Goal: Information Seeking & Learning: Find specific fact

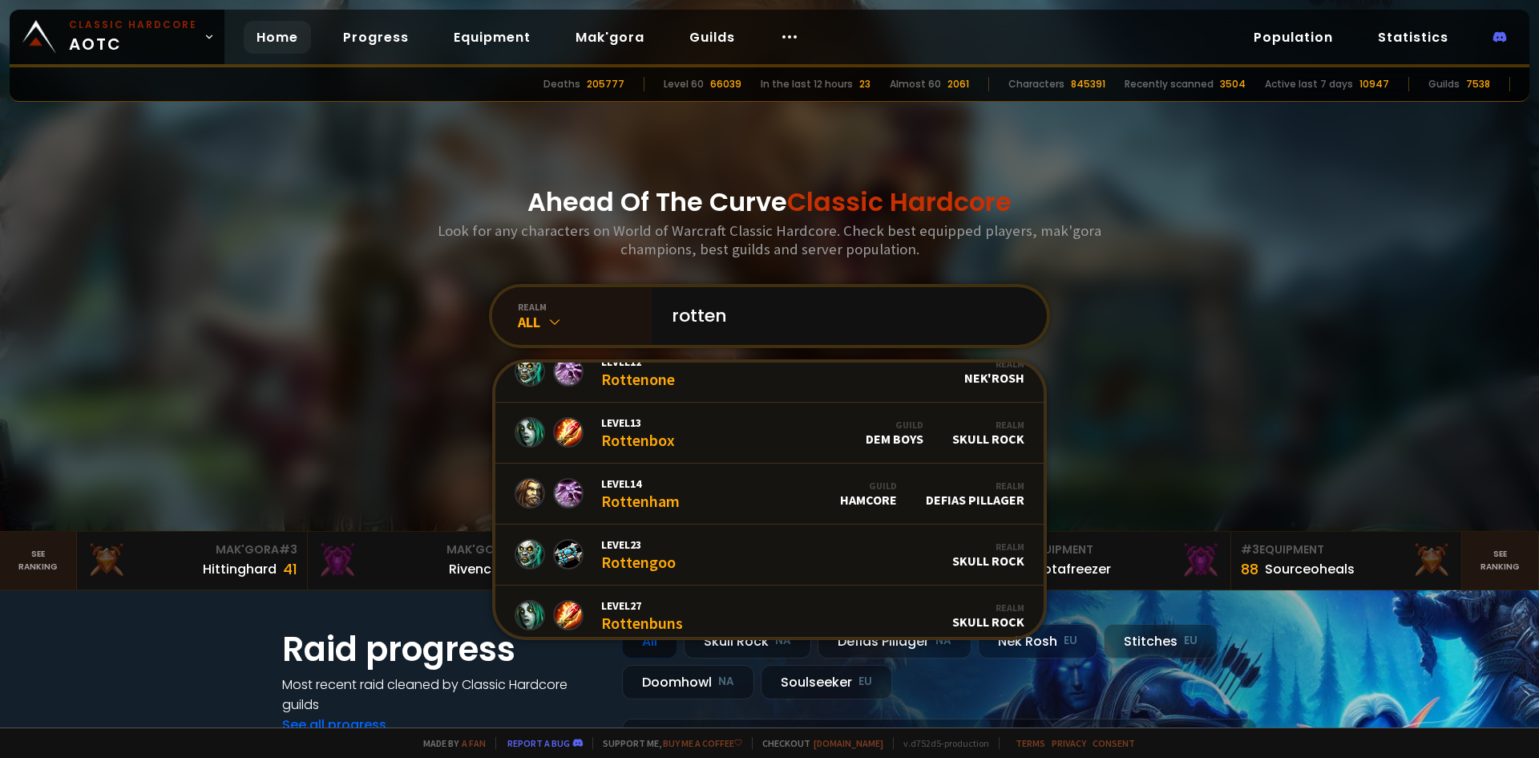
scroll to position [641, 0]
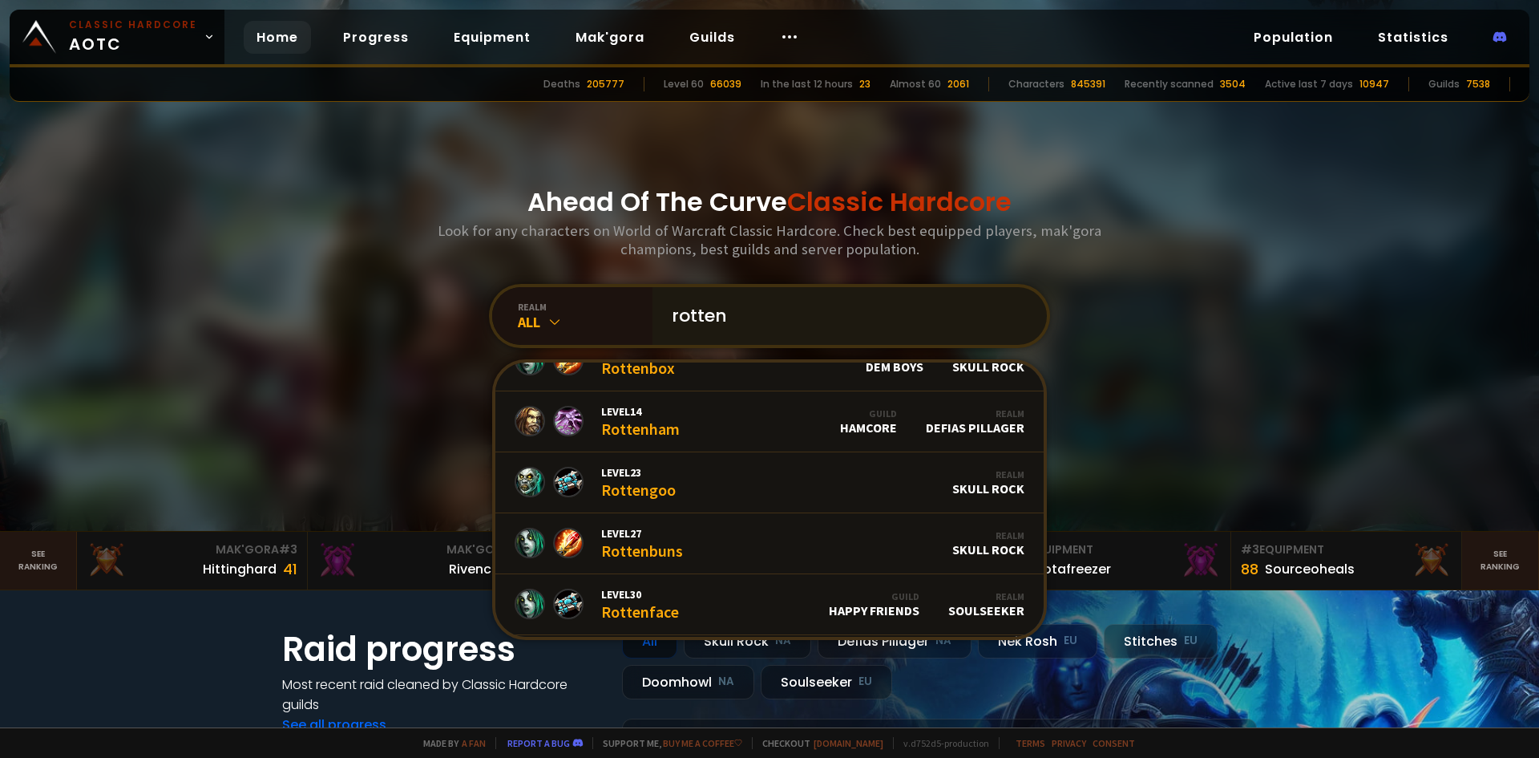
drag, startPoint x: 664, startPoint y: 305, endPoint x: 699, endPoint y: 313, distance: 36.4
click at [653, 305] on div "rotten" at bounding box center [850, 316] width 394 height 58
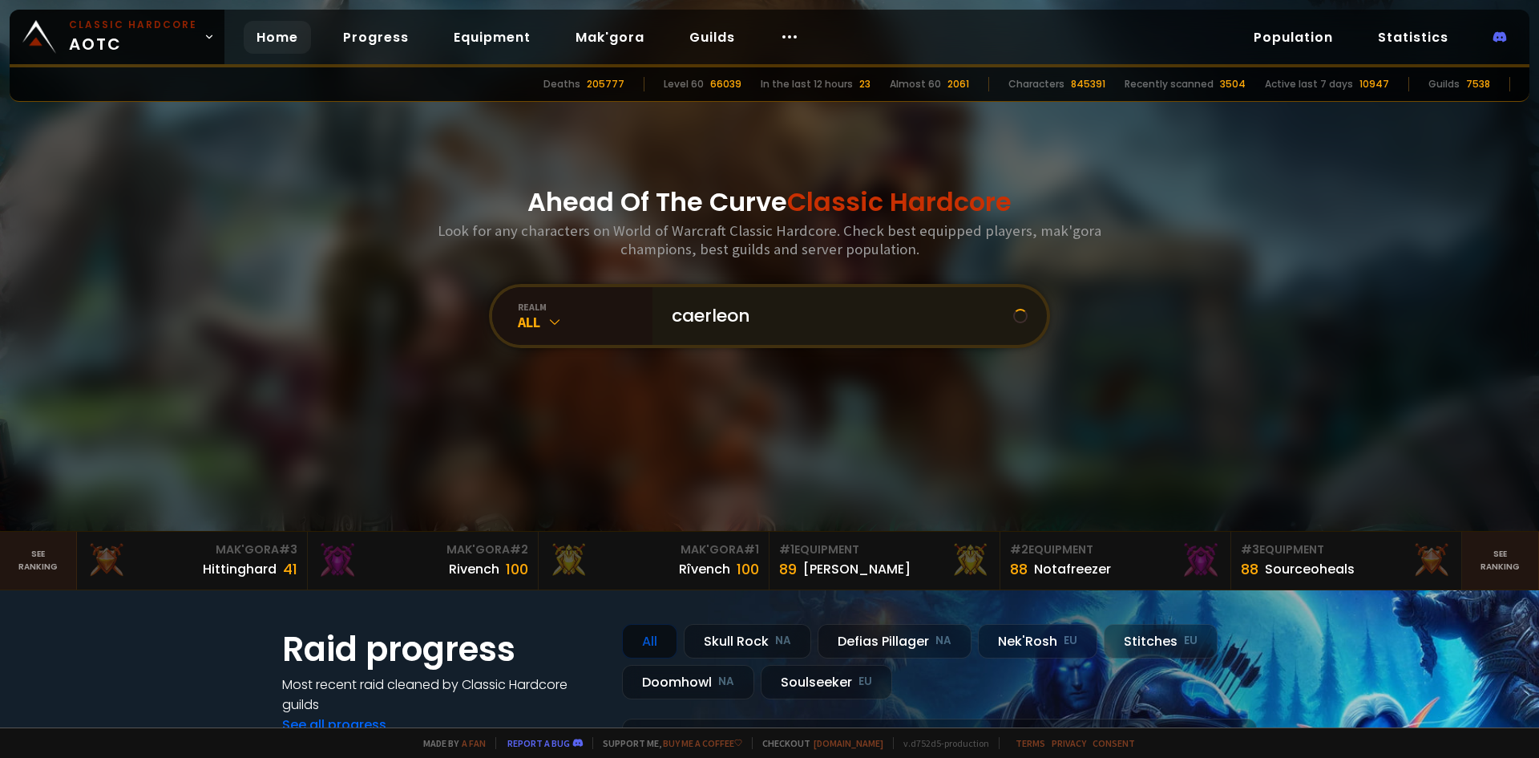
scroll to position [0, 0]
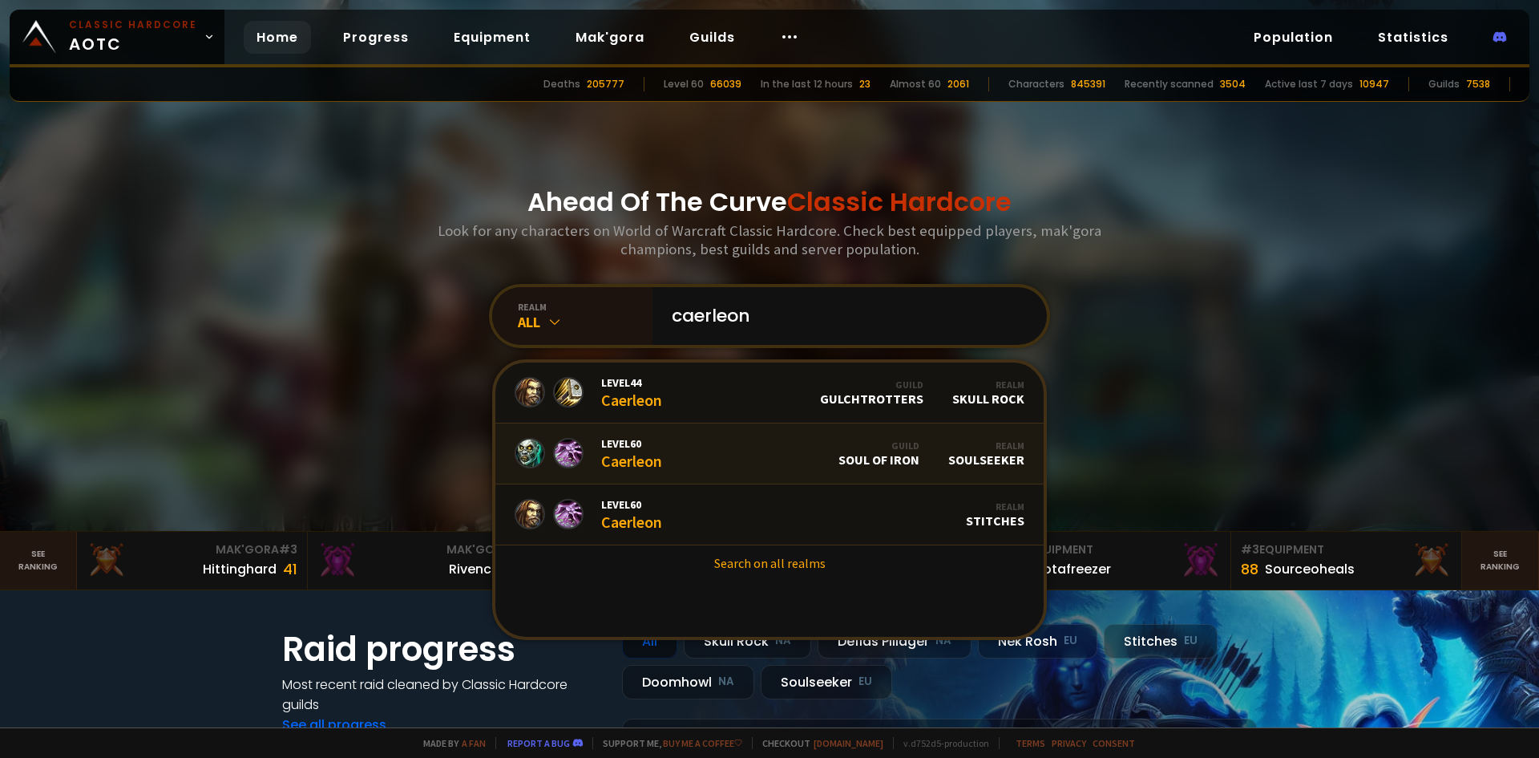
type input "caerleon"
click at [716, 469] on link "Level 60 Caerleon Guild Soul of Iron Realm Soulseeker" at bounding box center [769, 453] width 548 height 61
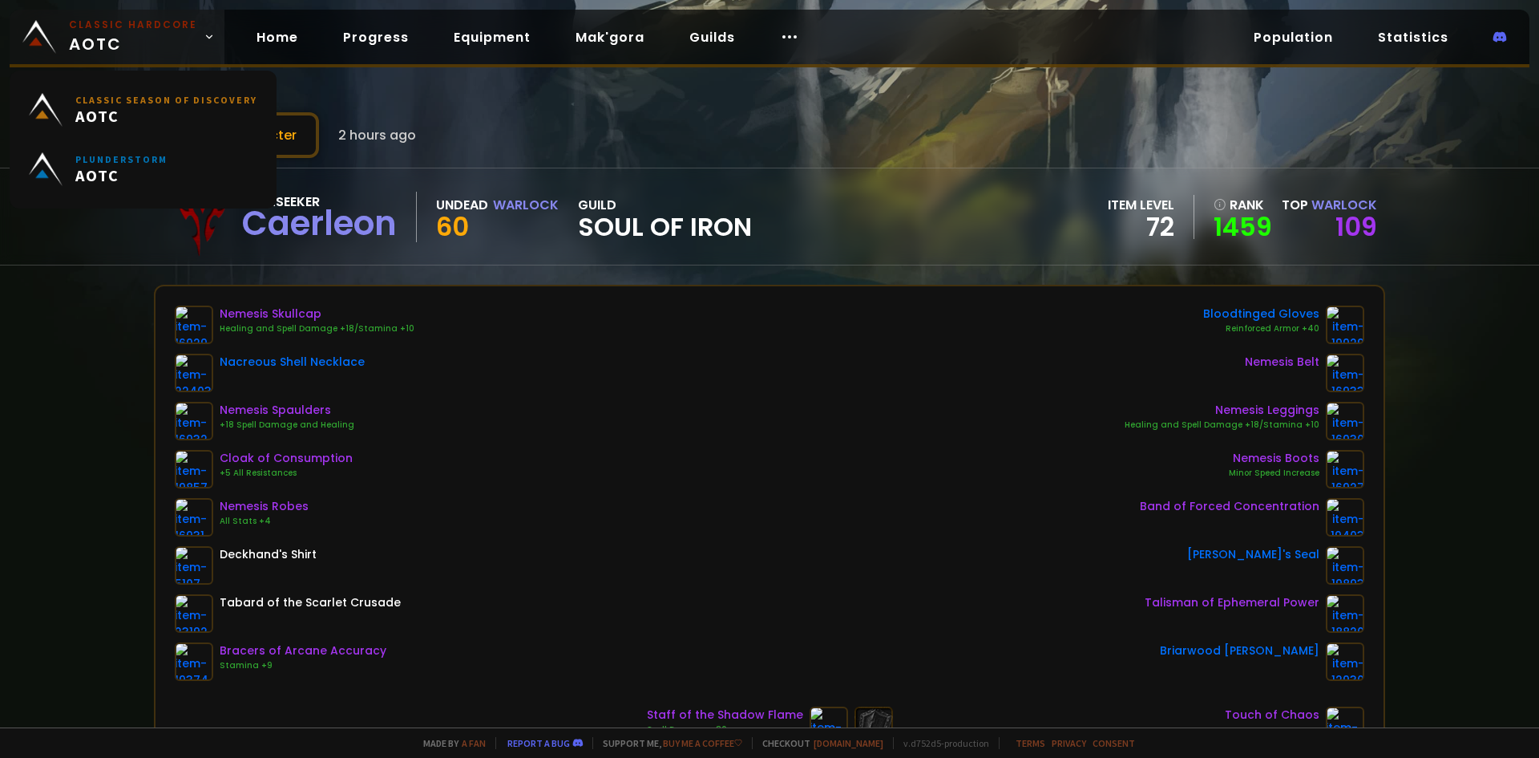
click at [190, 42] on span "Classic Hardcore AOTC" at bounding box center [133, 37] width 128 height 38
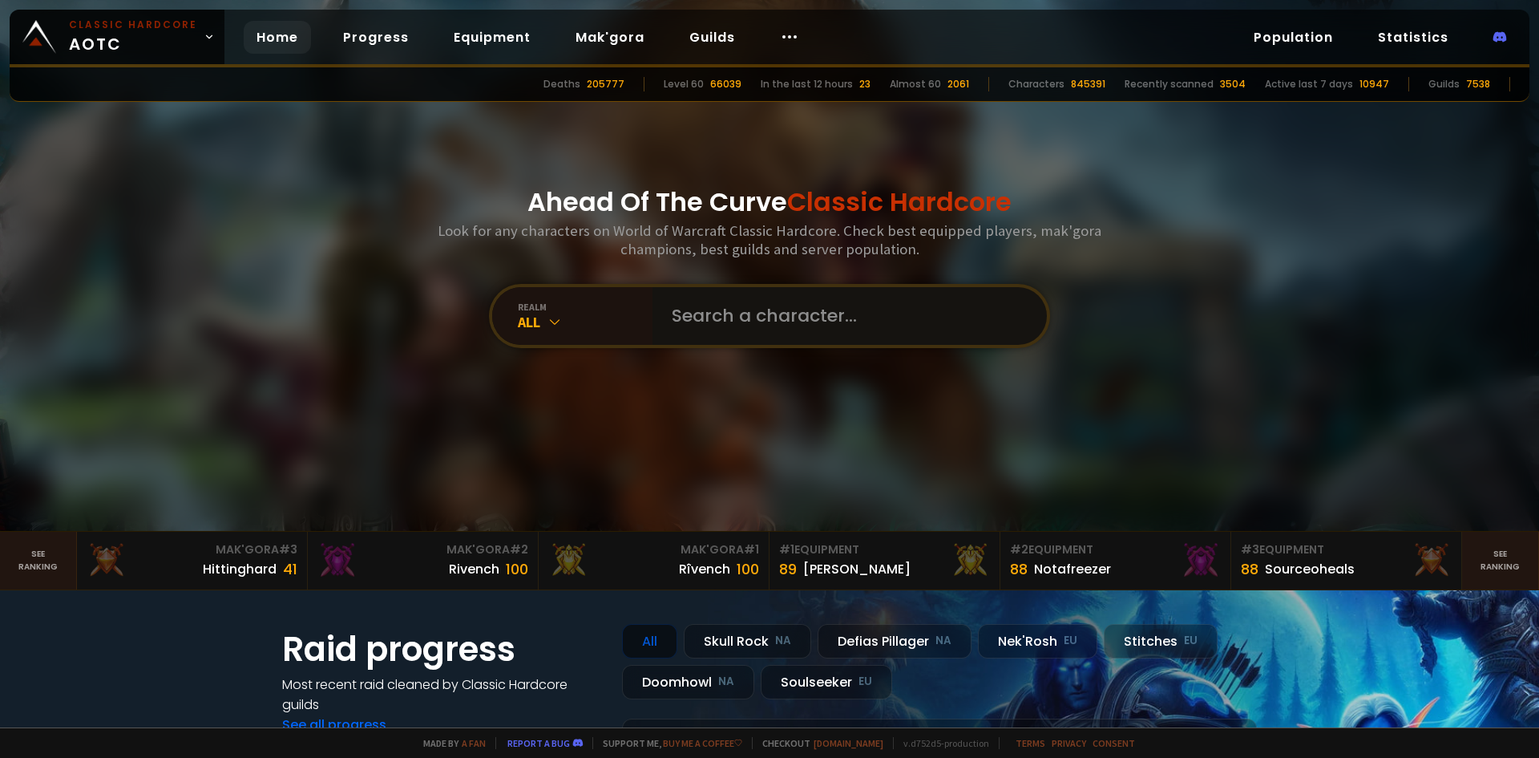
click at [855, 304] on input "text" at bounding box center [845, 316] width 366 height 58
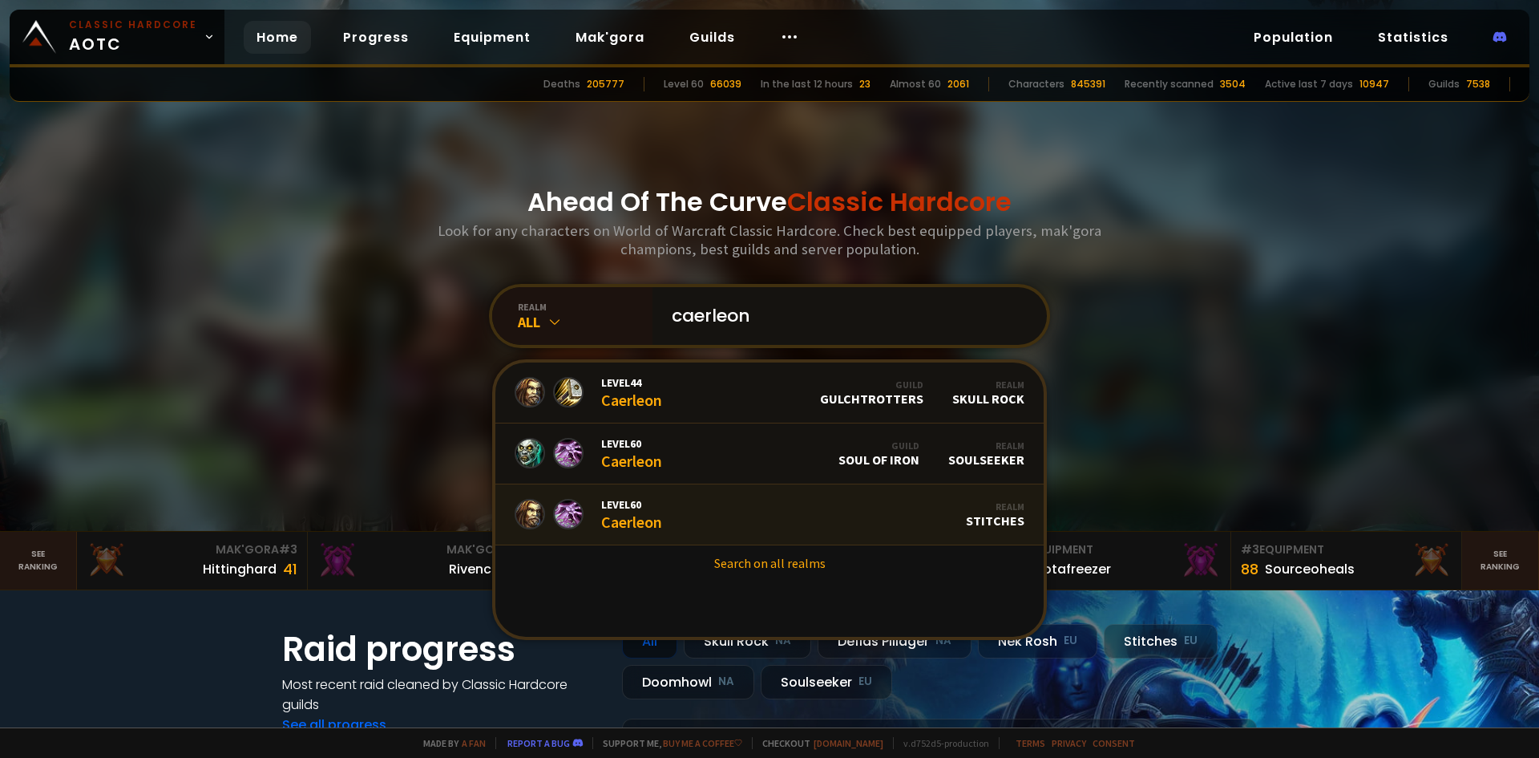
type input "caerleon"
click at [716, 505] on link "Level 60 Caerleon Realm Stitches" at bounding box center [769, 514] width 548 height 61
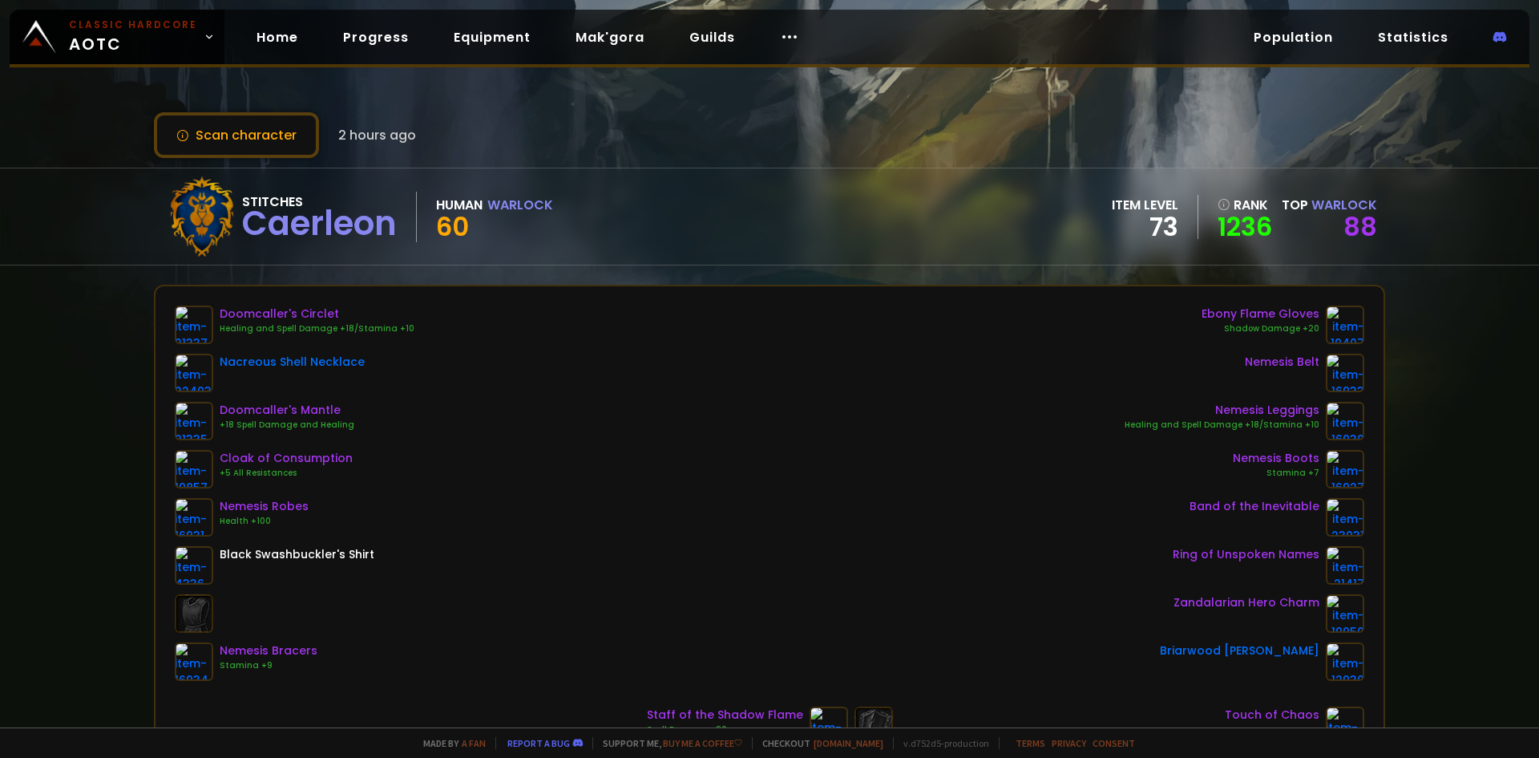
click at [1421, 316] on div "Scan character 2 hours ago Stitches Caerleon Human Warlock 60 item level 73 ran…" at bounding box center [769, 363] width 1539 height 727
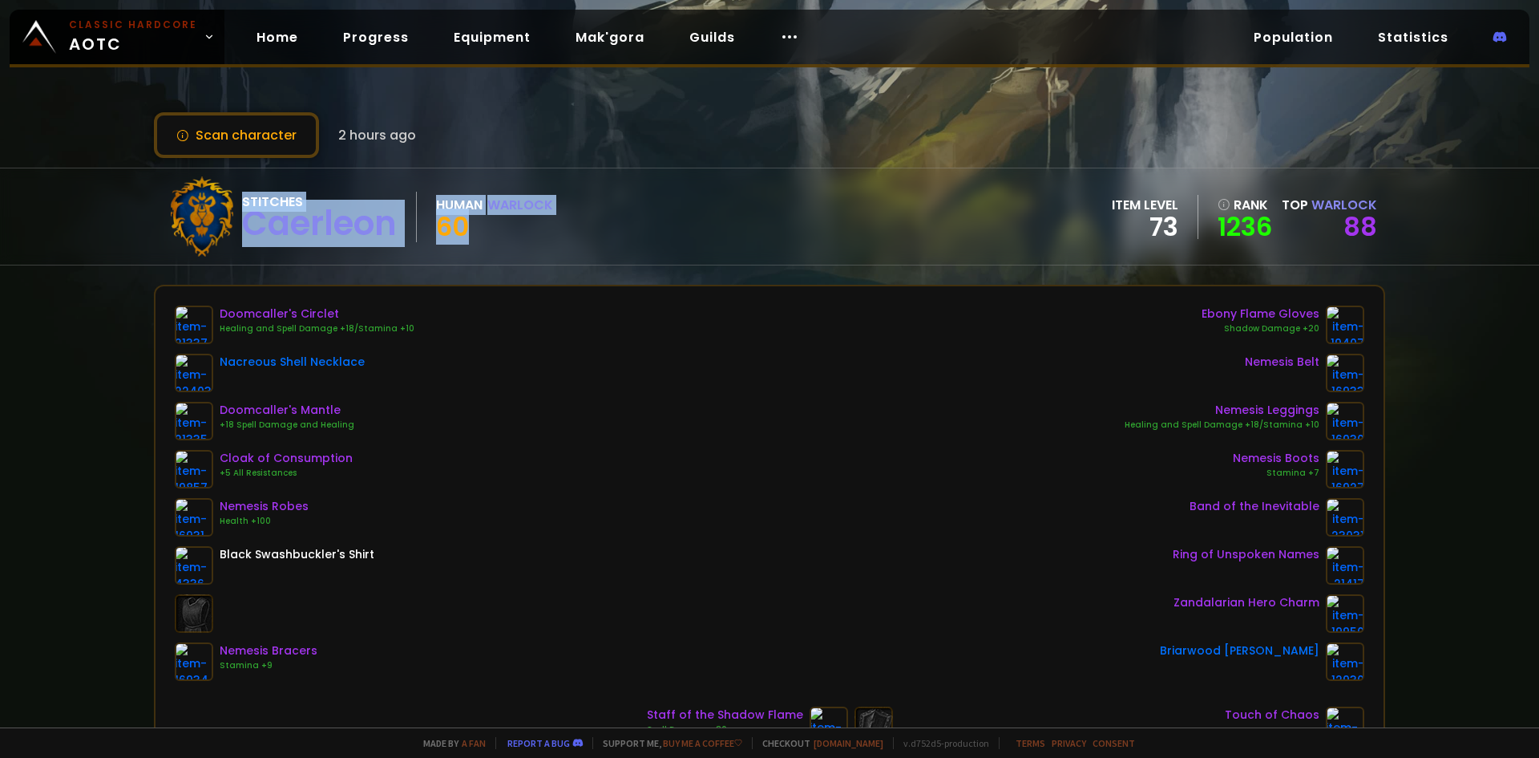
drag, startPoint x: 457, startPoint y: 213, endPoint x: 245, endPoint y: 196, distance: 213.1
click at [245, 196] on div "Stitches Caerleon Human Warlock 60" at bounding box center [357, 216] width 391 height 80
click at [245, 196] on div "Stitches" at bounding box center [319, 202] width 155 height 20
drag, startPoint x: 245, startPoint y: 196, endPoint x: 547, endPoint y: 241, distance: 305.6
click at [546, 241] on div "Stitches Caerleon Human Warlock 60" at bounding box center [357, 216] width 391 height 80
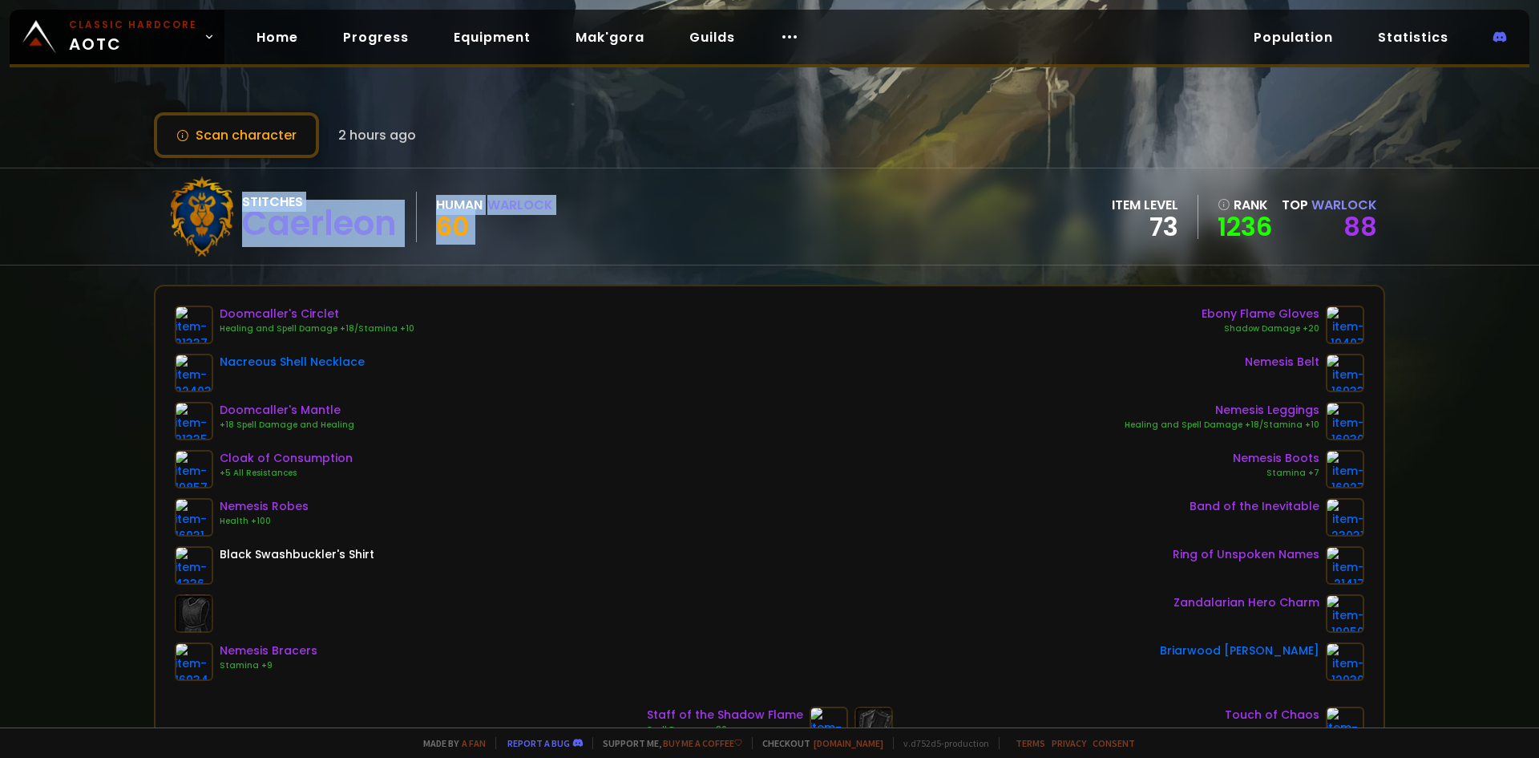
click at [547, 241] on div "Stitches Caerleon Human Warlock 60" at bounding box center [357, 216] width 391 height 80
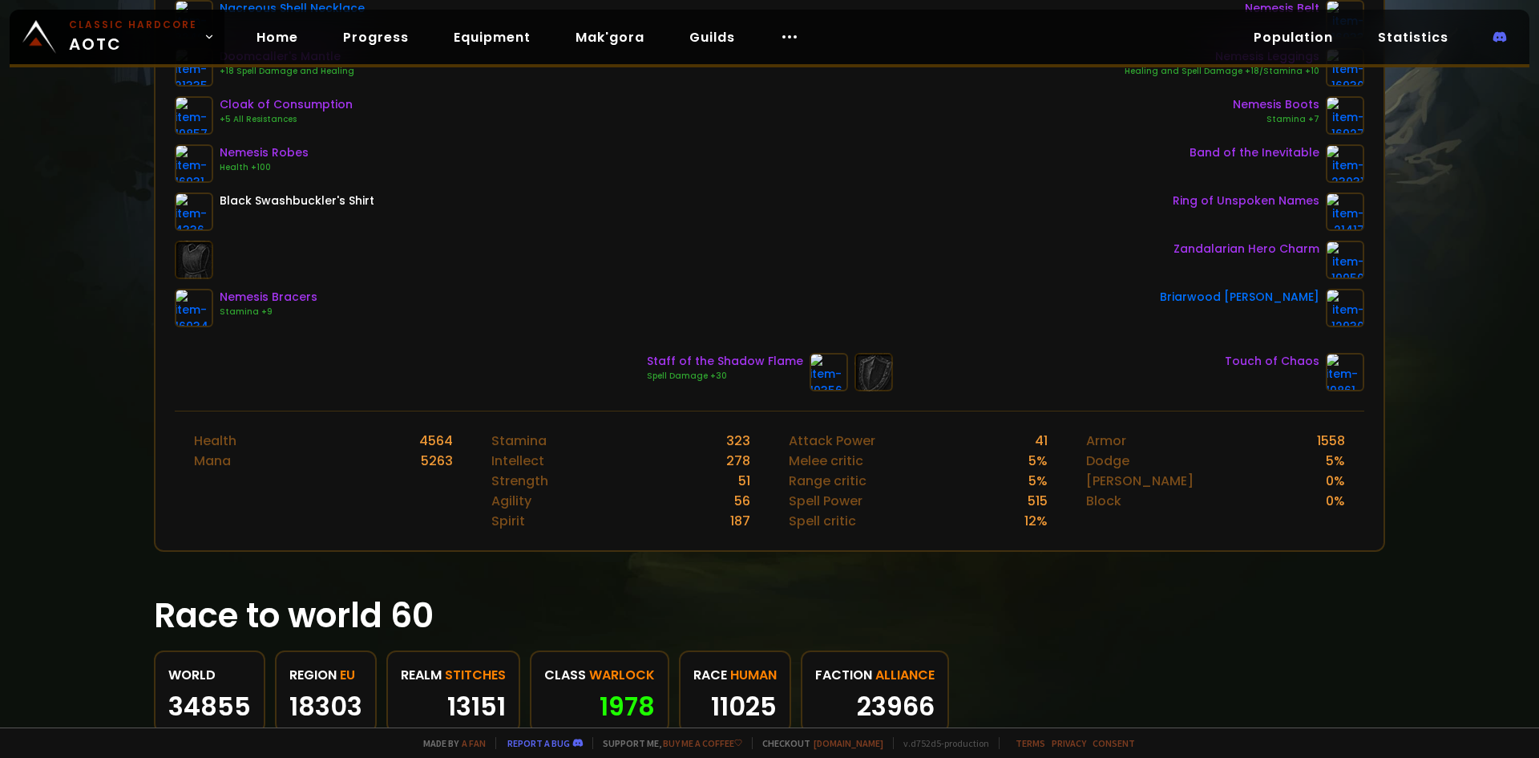
scroll to position [614, 0]
